Goal: Find specific page/section: Find specific page/section

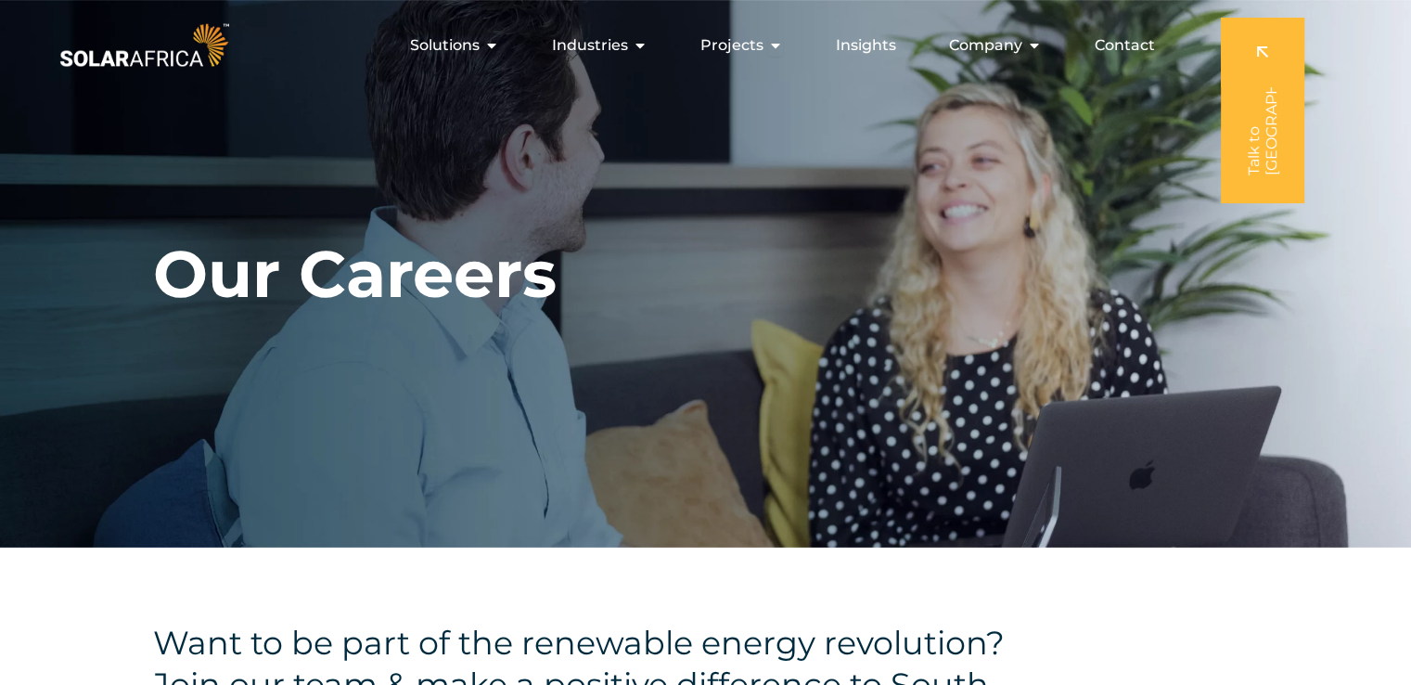
drag, startPoint x: 1414, startPoint y: 75, endPoint x: 1346, endPoint y: 67, distance: 68.3
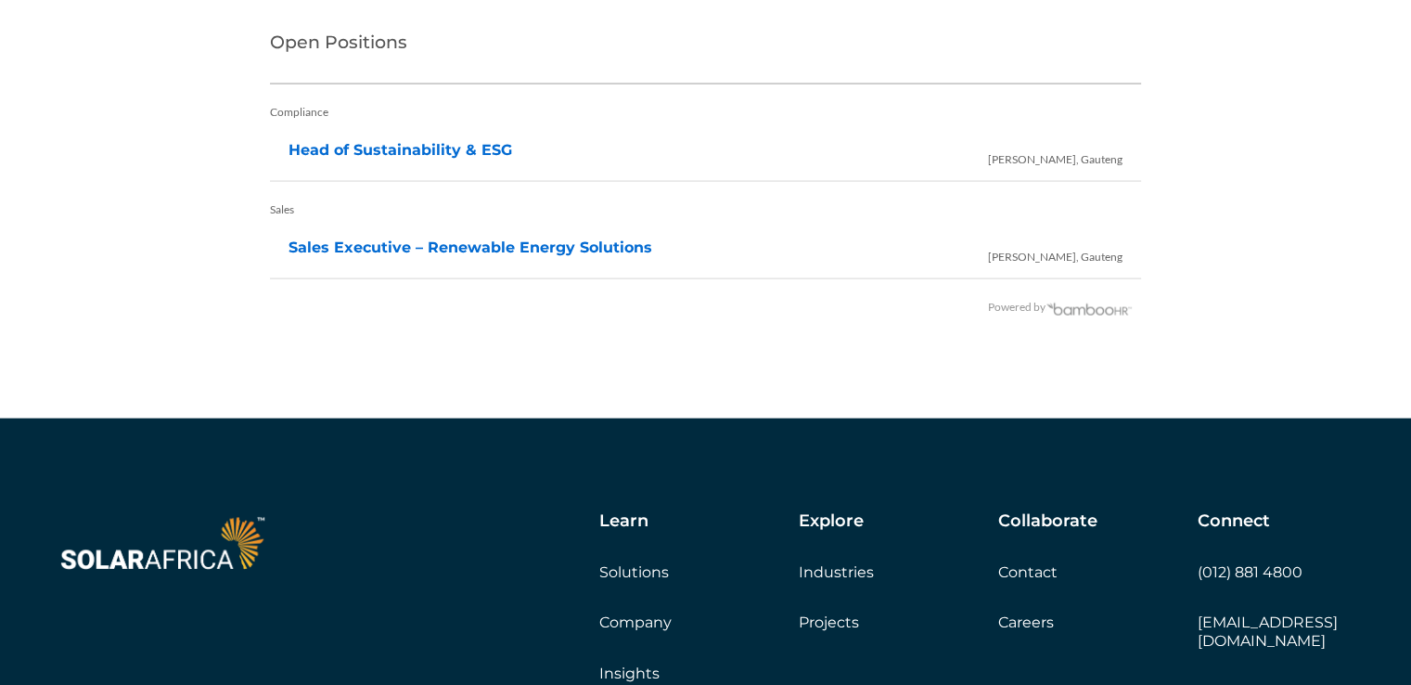
scroll to position [3883, 0]
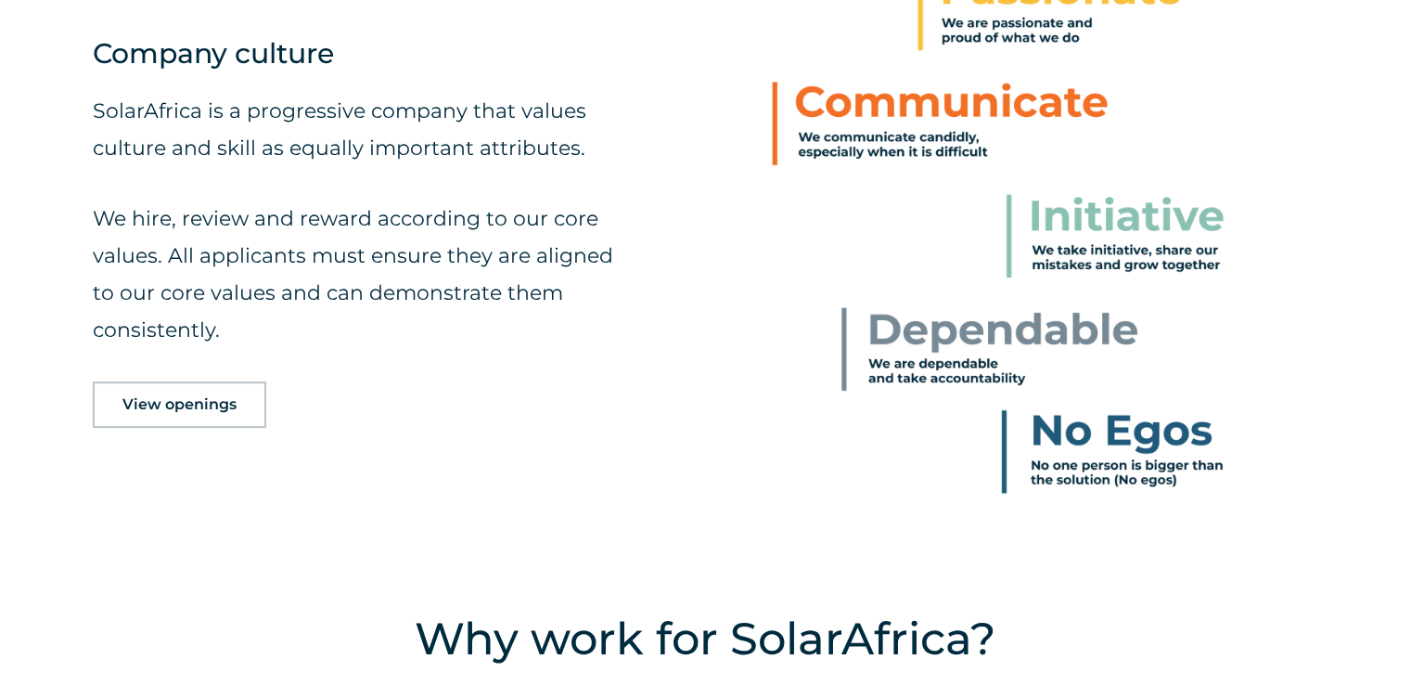
scroll to position [933, 0]
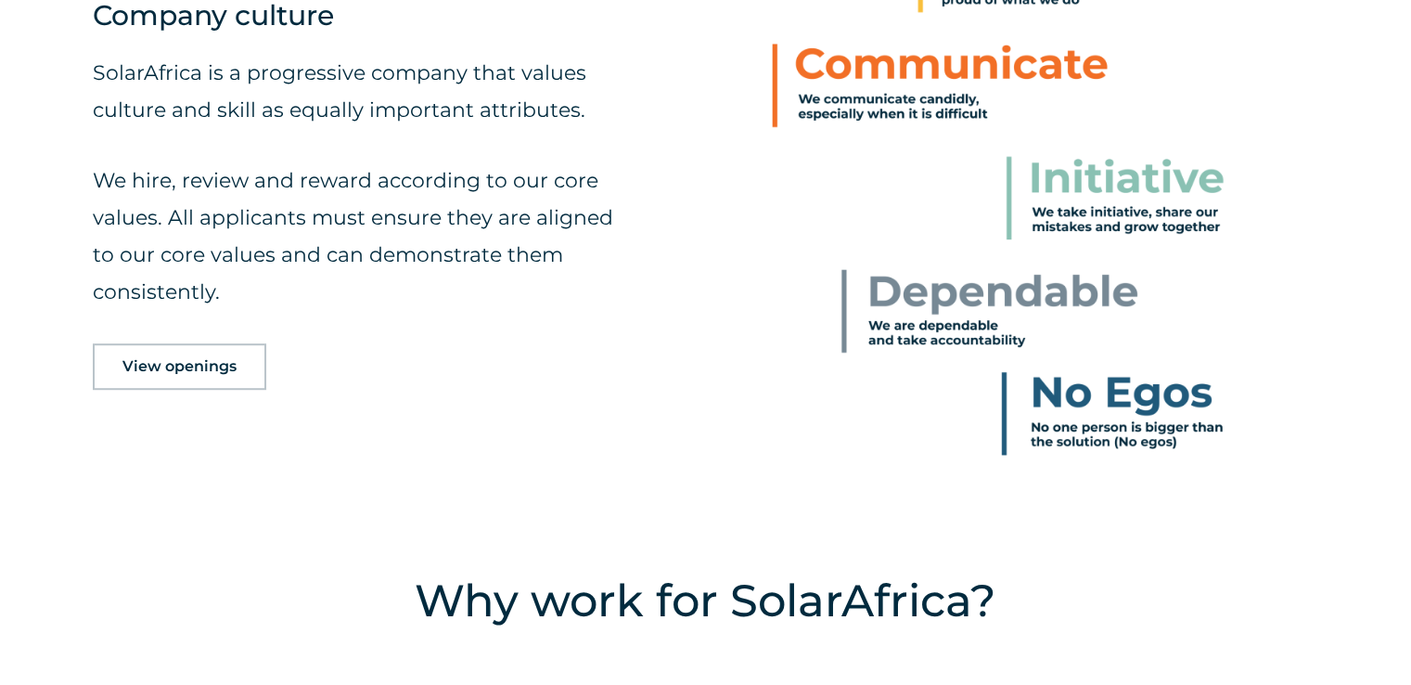
click at [108, 364] on link "View openings" at bounding box center [180, 366] width 174 height 46
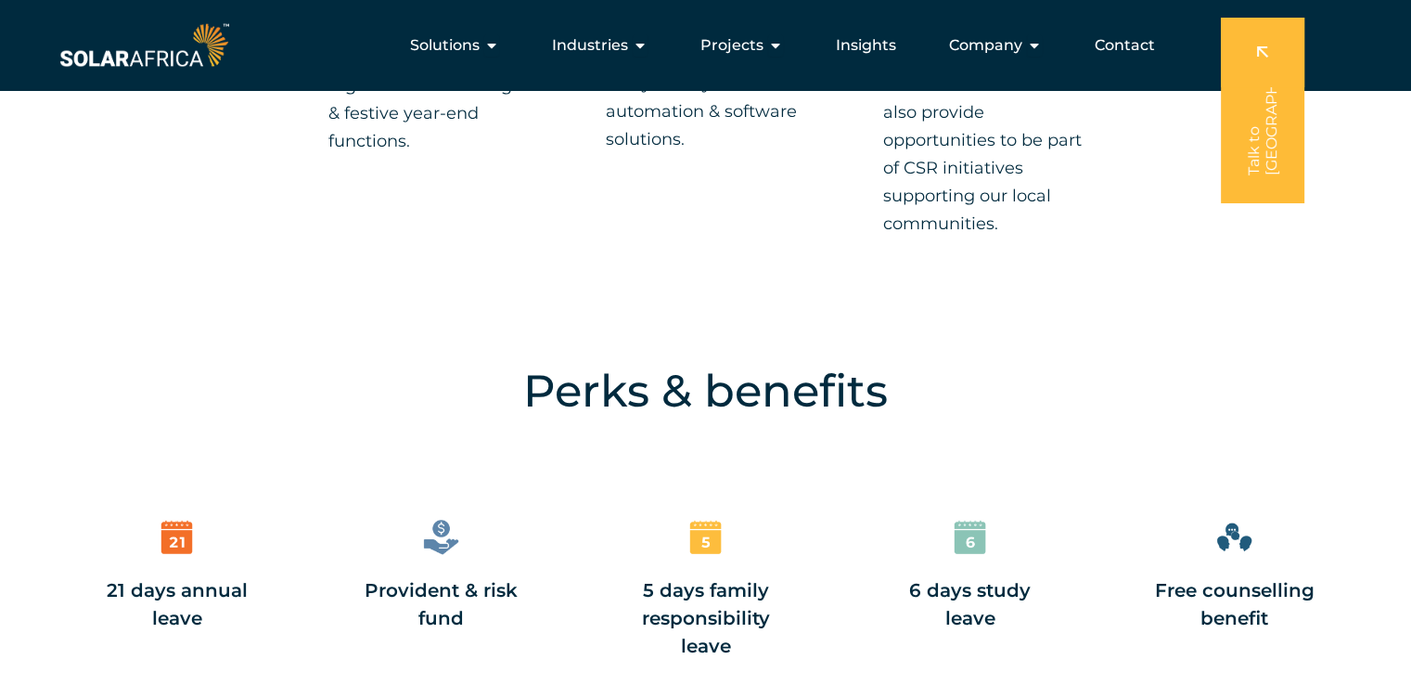
scroll to position [803, 0]
